Goal: Information Seeking & Learning: Learn about a topic

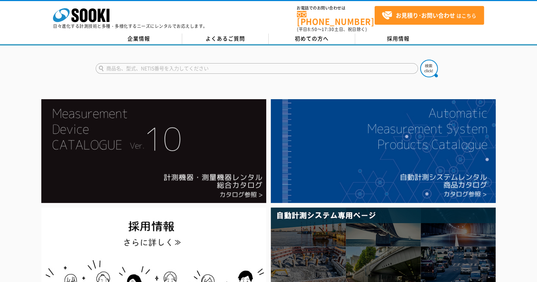
click at [120, 63] on input "text" at bounding box center [257, 68] width 322 height 11
type input "ん"
type input "ブリッジ"
click at [420, 60] on button at bounding box center [429, 69] width 18 height 18
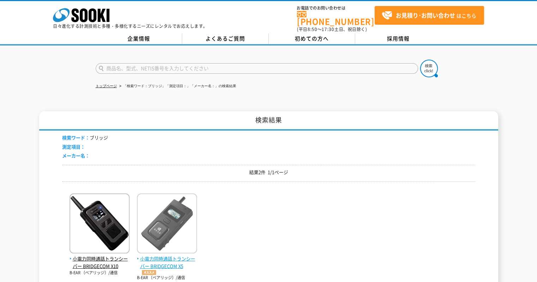
click at [151, 259] on span "小電力同時通話トランシーバー BRIDGECOM X5" at bounding box center [167, 265] width 60 height 20
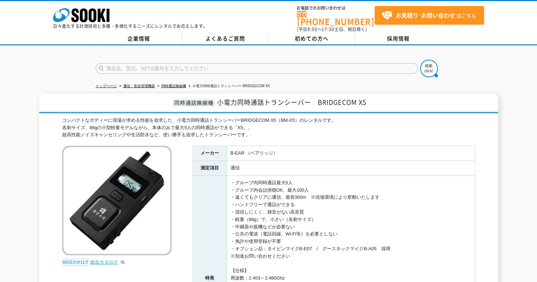
click at [112, 259] on link "総合カタログ" at bounding box center [107, 261] width 35 height 5
